Goal: Find specific page/section: Find specific page/section

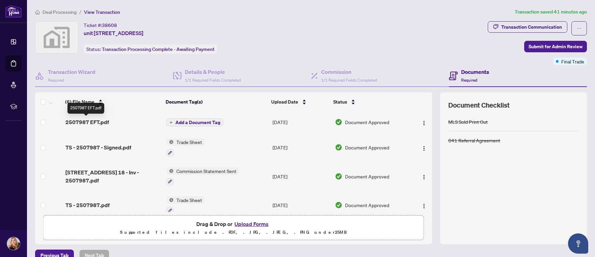
click at [84, 122] on span "2507987 EFT.pdf" at bounding box center [86, 122] width 43 height 8
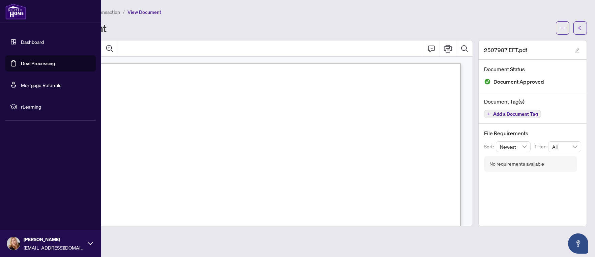
click at [38, 42] on link "Dashboard" at bounding box center [32, 42] width 23 height 6
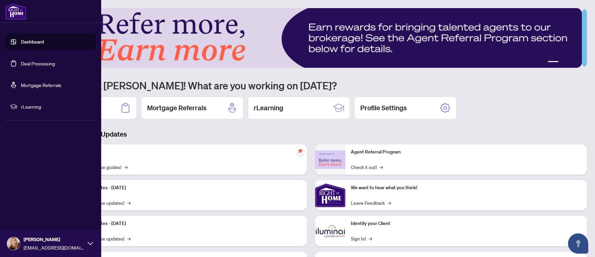
click at [30, 64] on link "Deal Processing" at bounding box center [38, 63] width 34 height 6
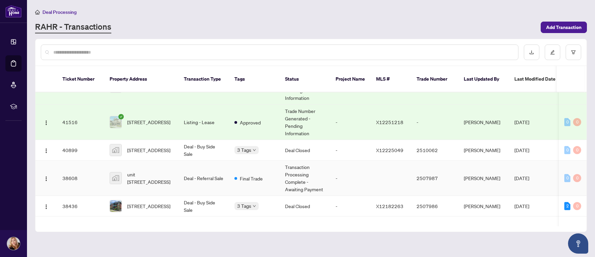
scroll to position [101, 0]
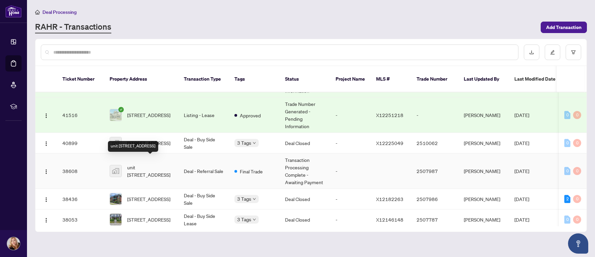
click at [134, 163] on span "unit [STREET_ADDRESS]" at bounding box center [150, 170] width 46 height 15
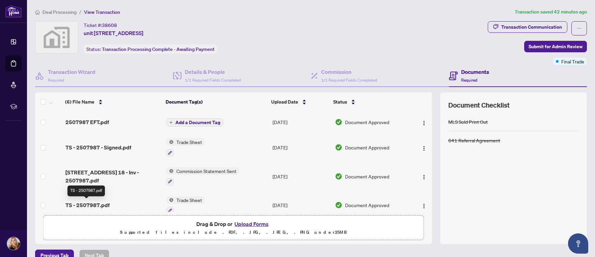
click at [85, 205] on span "TS - 2507987.pdf" at bounding box center [87, 205] width 44 height 8
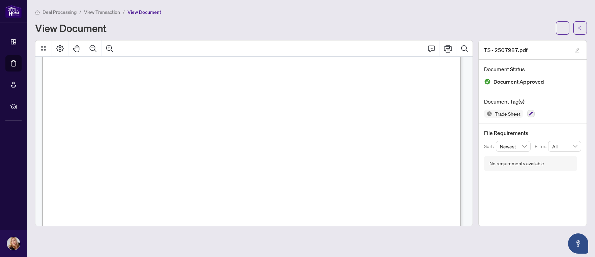
scroll to position [67, 0]
